Goal: Navigation & Orientation: Find specific page/section

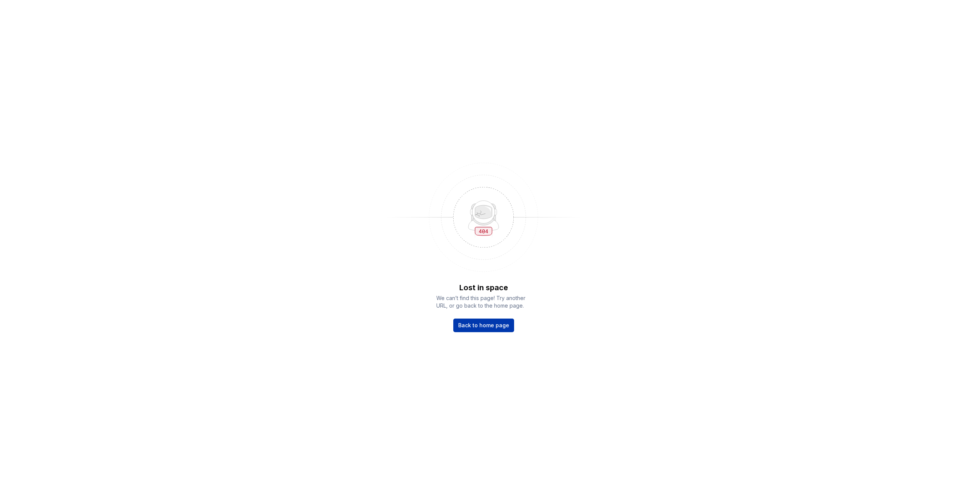
click at [489, 323] on span "Back to home page" at bounding box center [483, 325] width 51 height 8
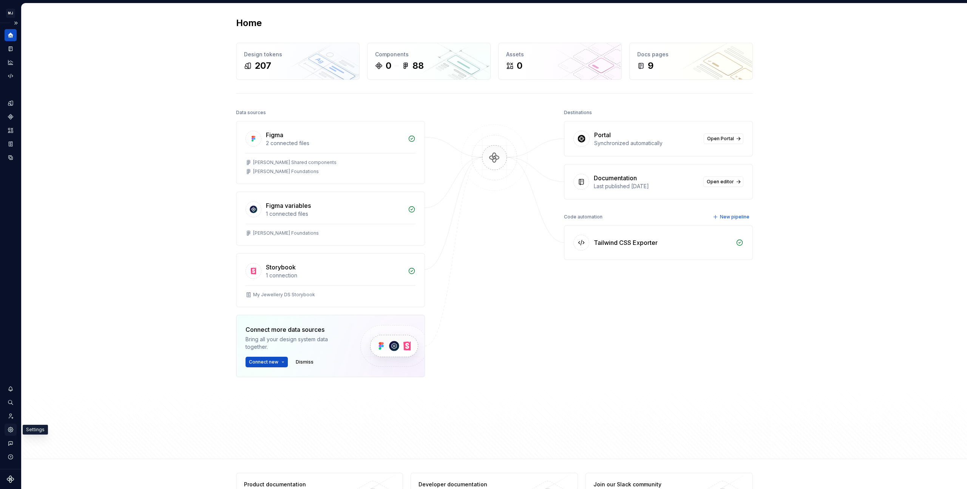
click at [10, 428] on icon "Settings" at bounding box center [10, 429] width 5 height 5
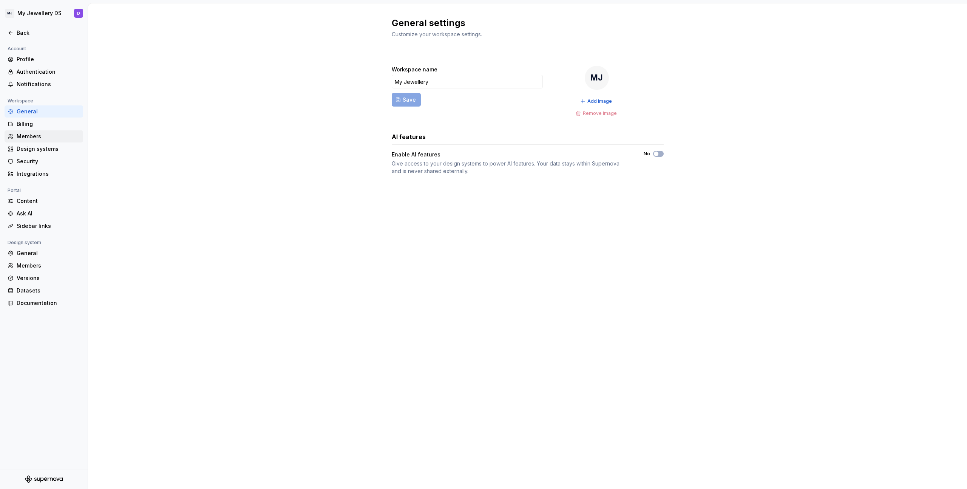
click at [45, 137] on div "Members" at bounding box center [48, 137] width 63 height 8
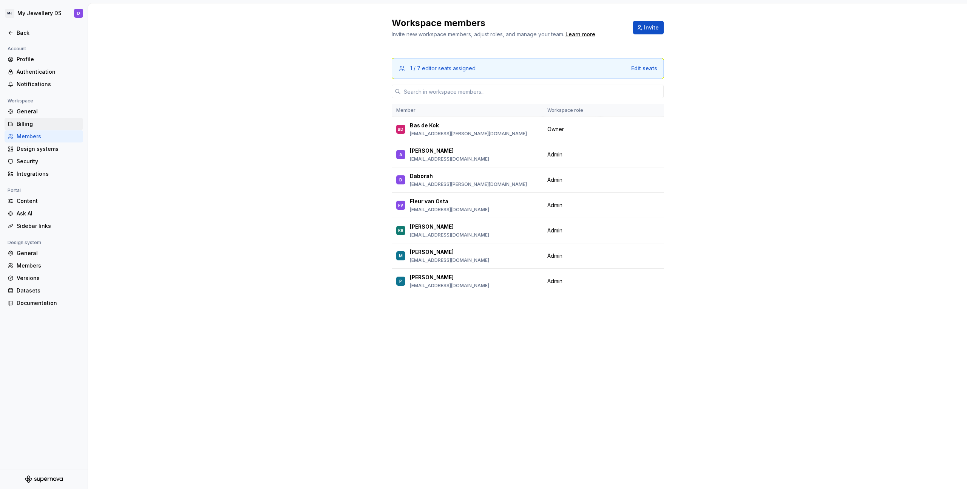
click at [31, 127] on div "Billing" at bounding box center [48, 124] width 63 height 8
